Goal: Obtain resource: Obtain resource

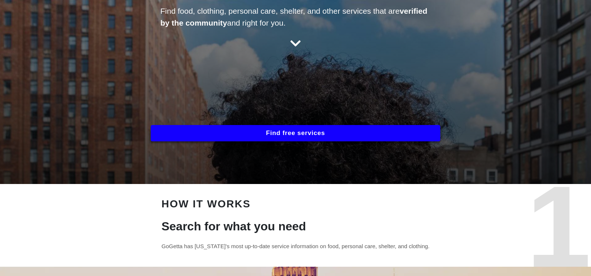
scroll to position [74, 0]
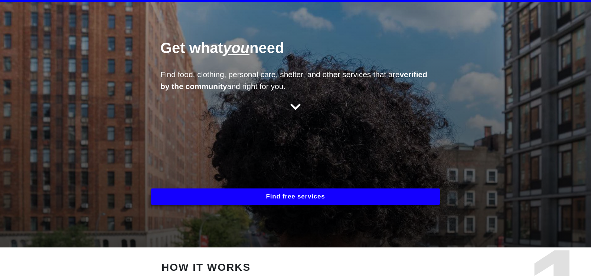
scroll to position [74, 0]
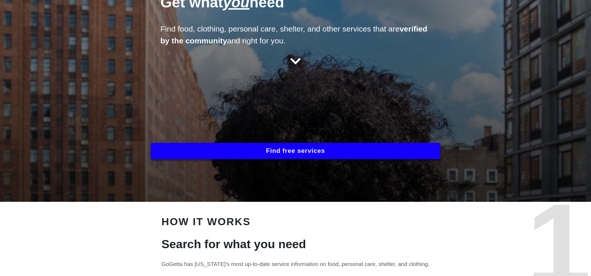
click at [293, 148] on button "Find free services" at bounding box center [295, 151] width 289 height 16
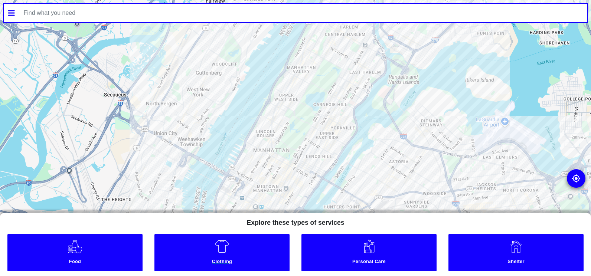
click at [220, 253] on img at bounding box center [221, 246] width 15 height 15
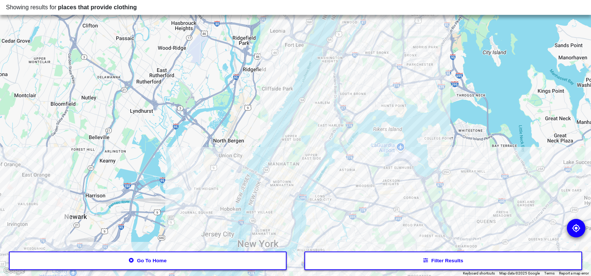
click at [439, 262] on button "Filter results" at bounding box center [442, 261] width 277 height 19
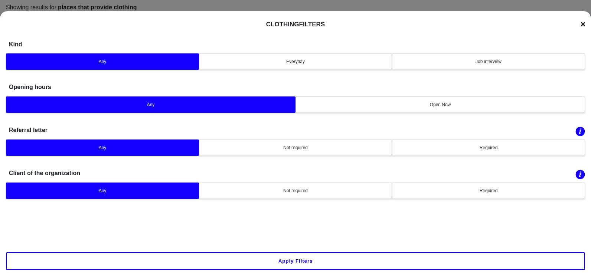
click at [584, 23] on icon at bounding box center [583, 24] width 4 height 4
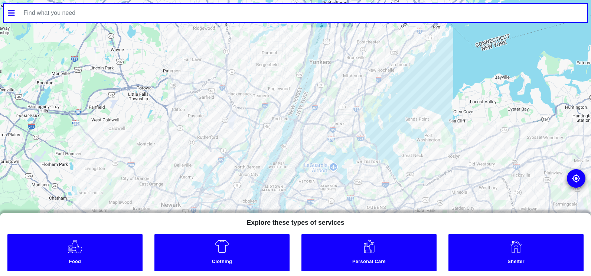
click at [580, 184] on div at bounding box center [575, 178] width 19 height 19
click at [7, 13] on form at bounding box center [295, 13] width 585 height 20
click at [15, 11] on form at bounding box center [295, 13] width 585 height 20
